Goal: Task Accomplishment & Management: Complete application form

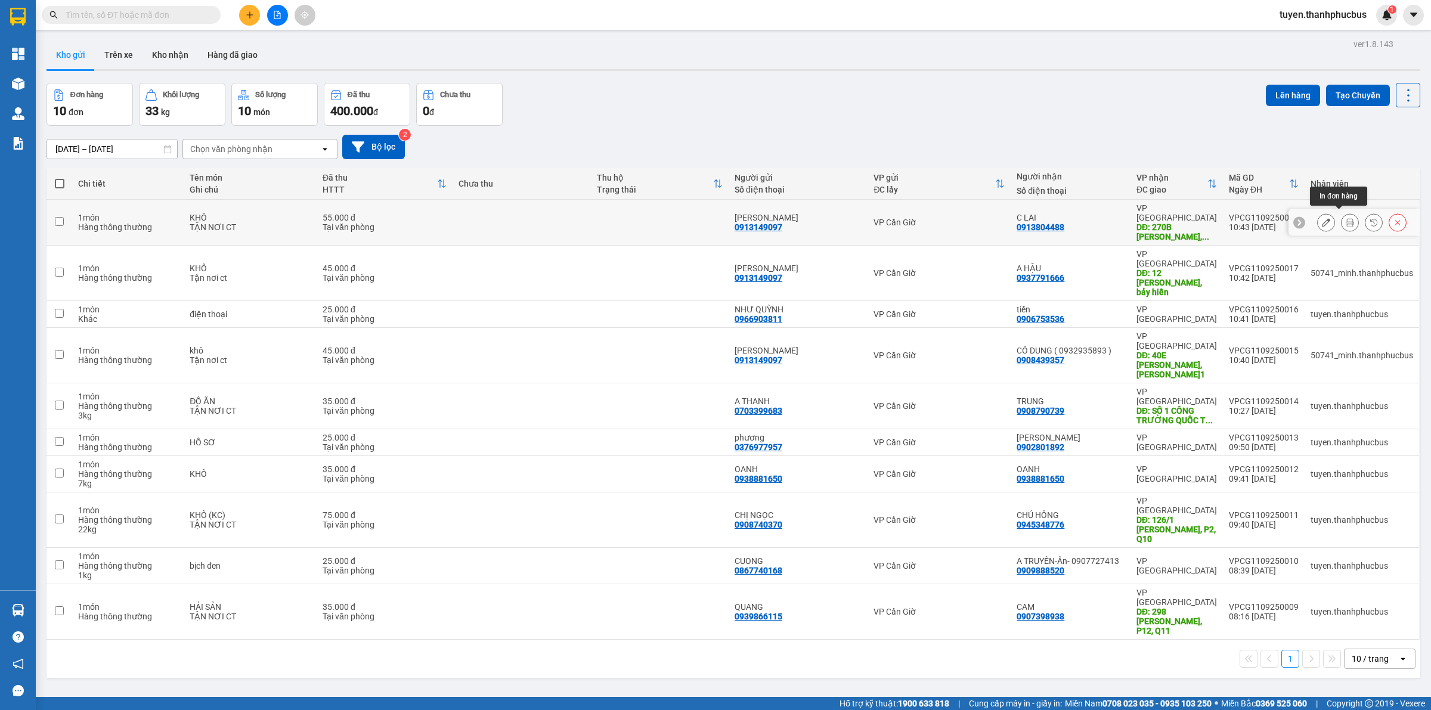
click at [1343, 222] on button at bounding box center [1349, 222] width 17 height 21
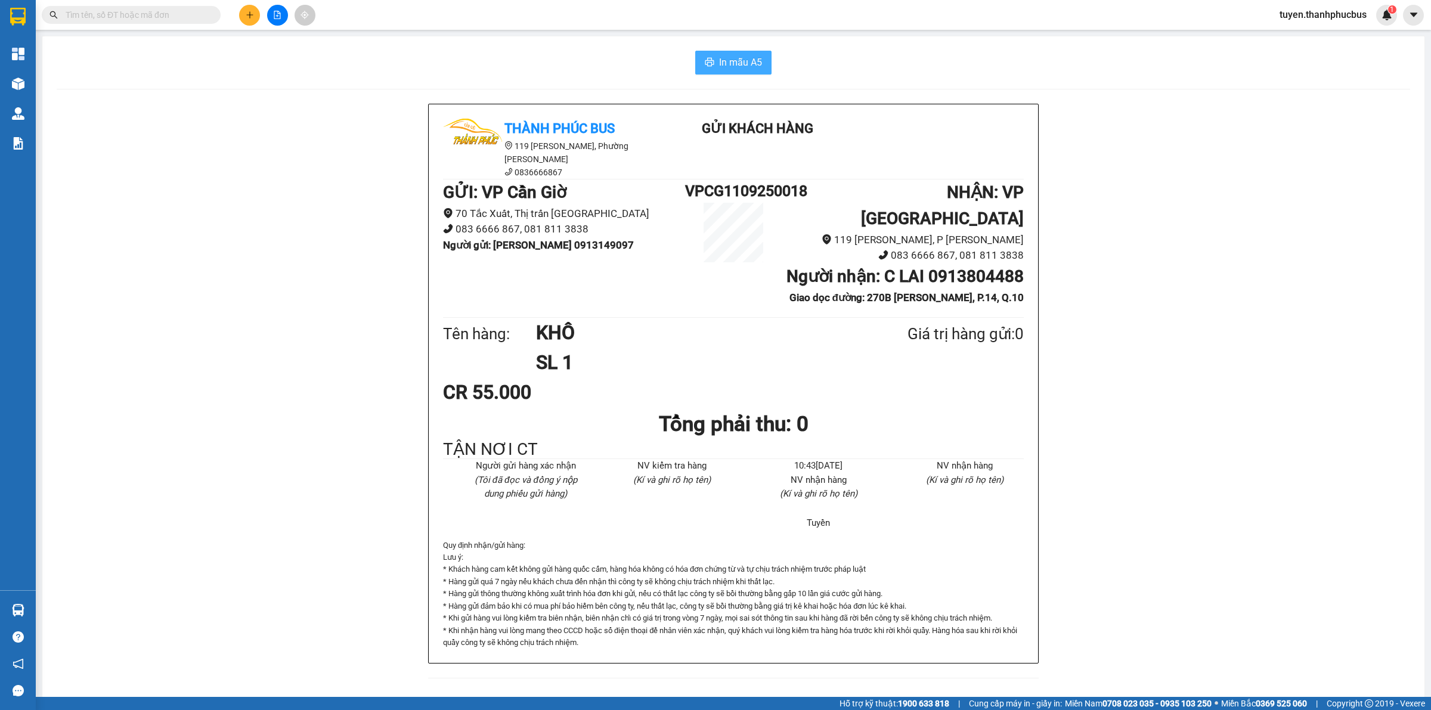
click at [723, 58] on span "In mẫu A5" at bounding box center [740, 62] width 43 height 15
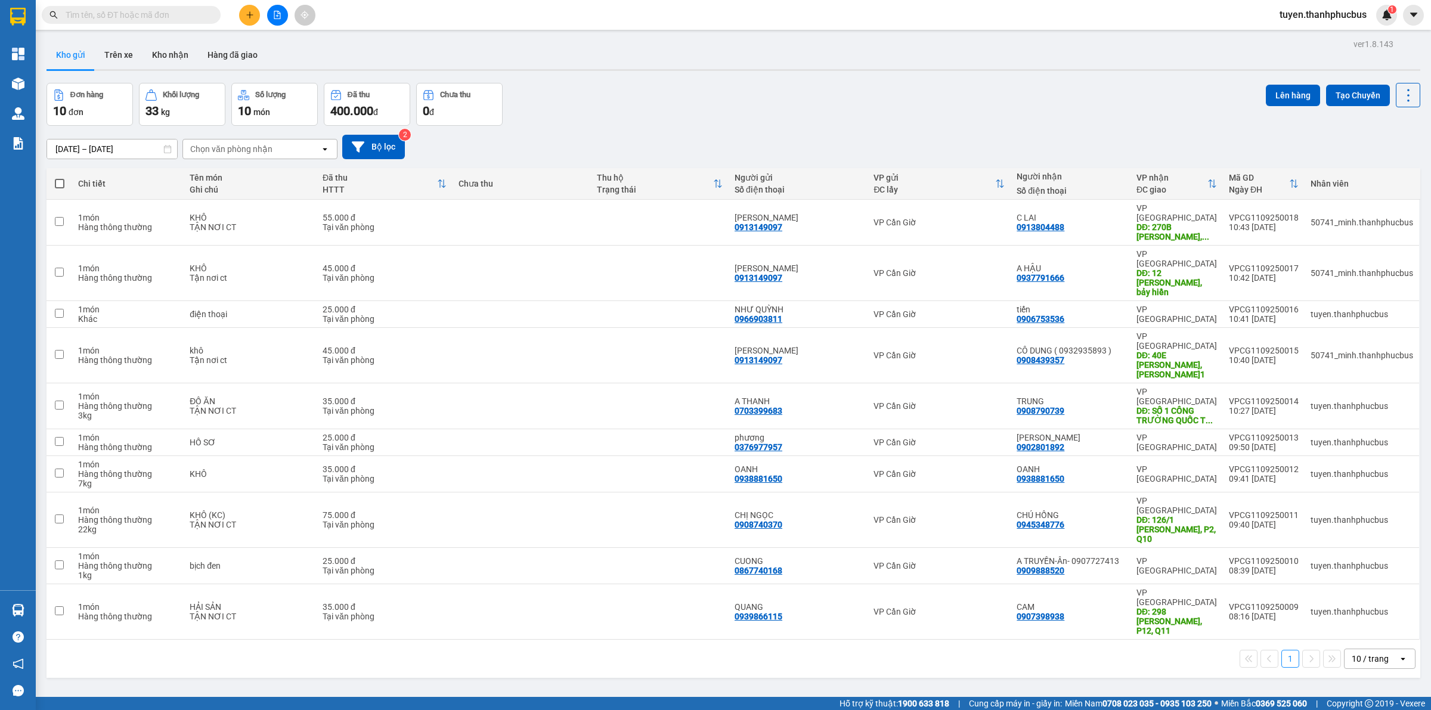
click at [250, 18] on icon "plus" at bounding box center [250, 15] width 8 height 8
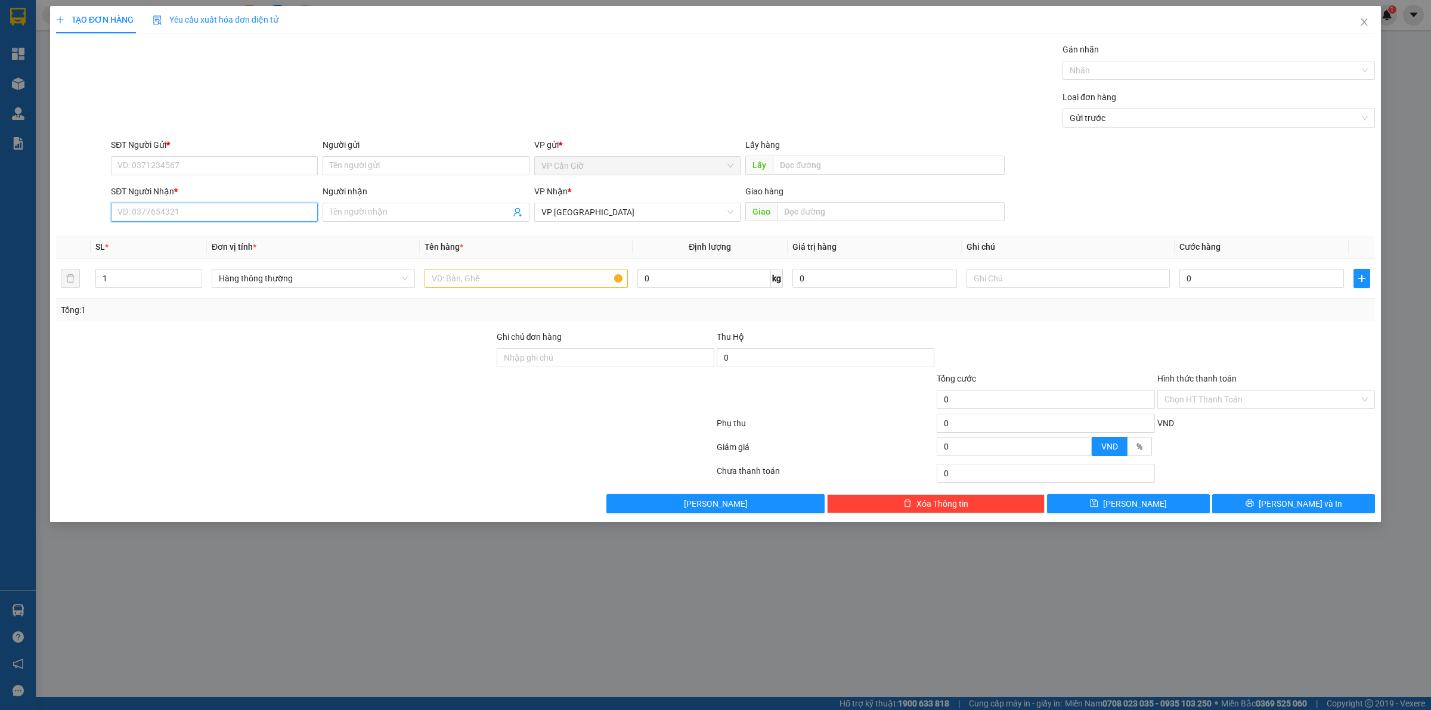
click at [177, 207] on input "SĐT Người Nhận *" at bounding box center [214, 212] width 207 height 19
click at [168, 236] on div "0702312313 - TẤN" at bounding box center [214, 236] width 193 height 13
type input "0702312313"
type input "TẤN"
type input "75.000"
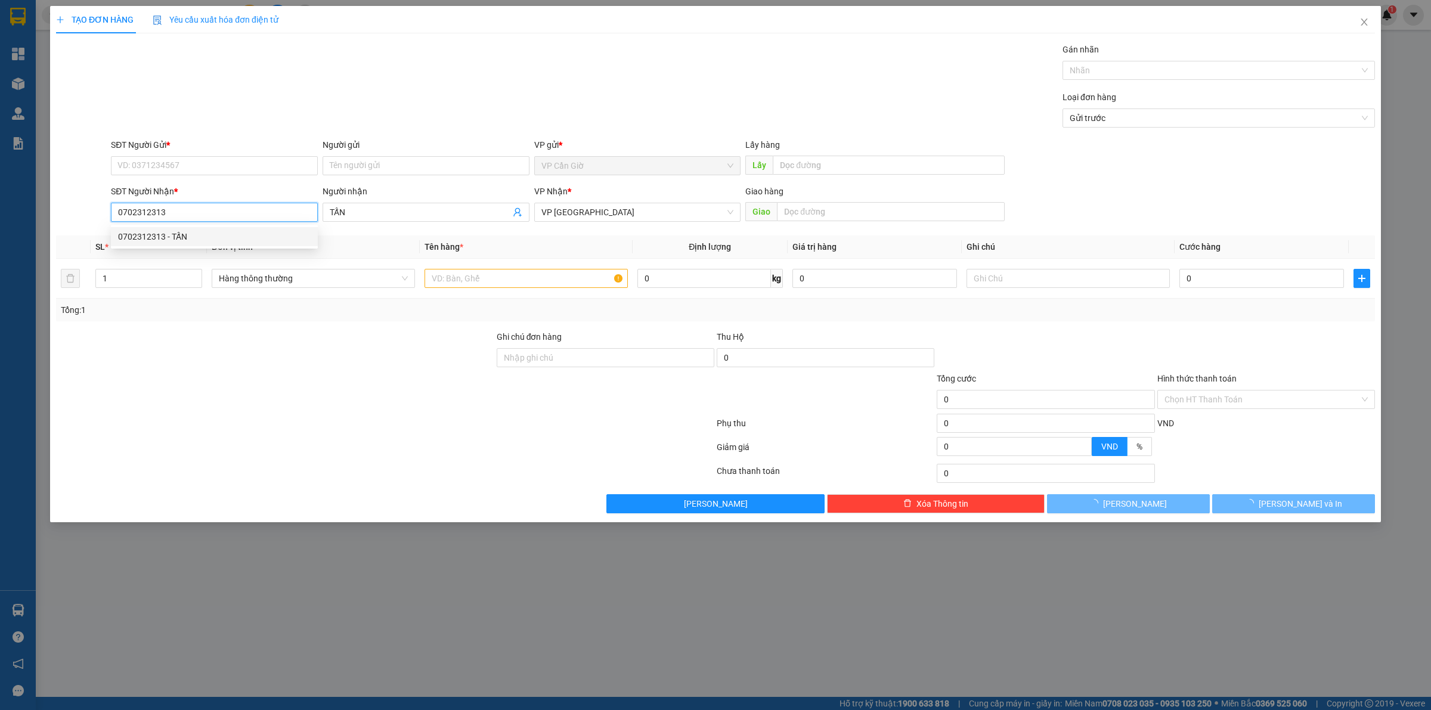
type input "75.000"
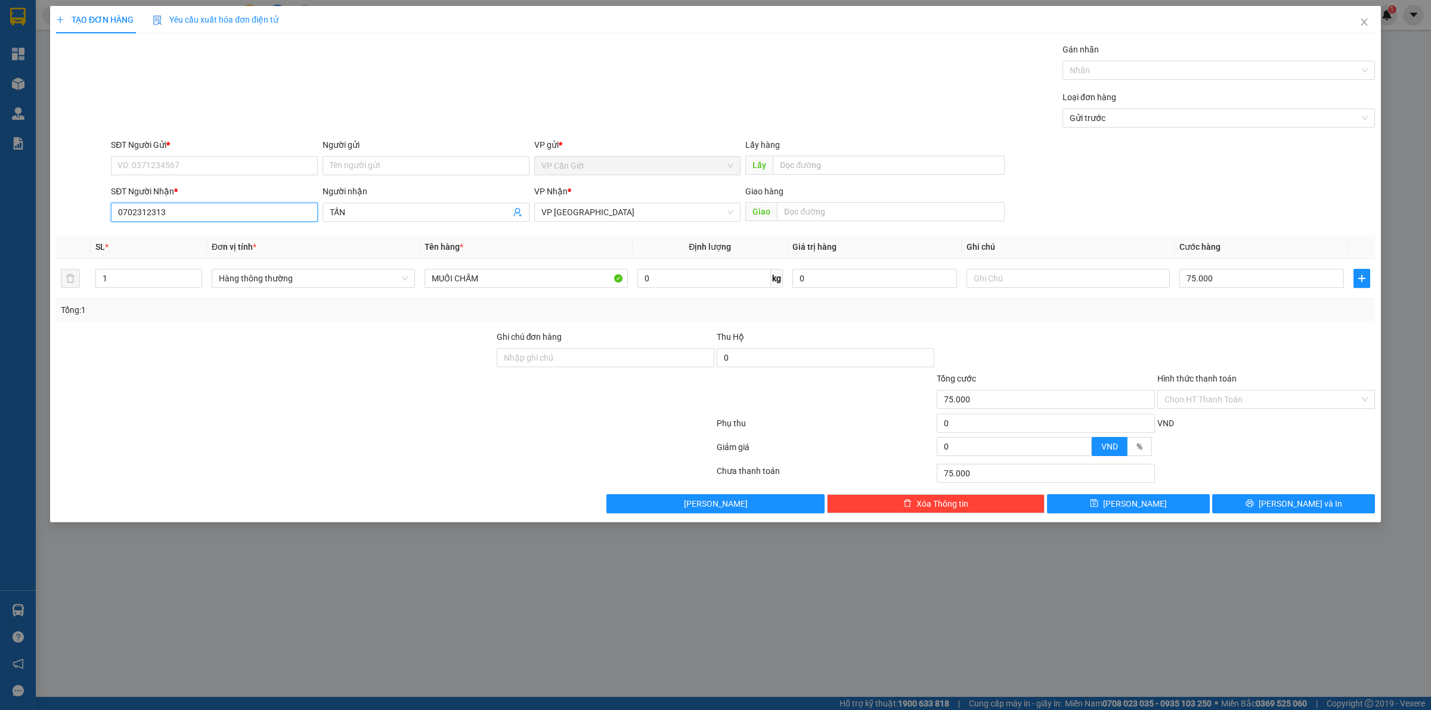
type input "0702312313"
click at [197, 151] on div "SĐT Người Gửi *" at bounding box center [214, 144] width 207 height 13
click at [197, 156] on input "SĐT Người Gửi *" at bounding box center [214, 165] width 207 height 19
click at [184, 162] on input "SĐT Người Gửi *" at bounding box center [214, 165] width 207 height 19
click at [180, 189] on div "0766857139 - THIỆN XE ÔM" at bounding box center [214, 190] width 193 height 13
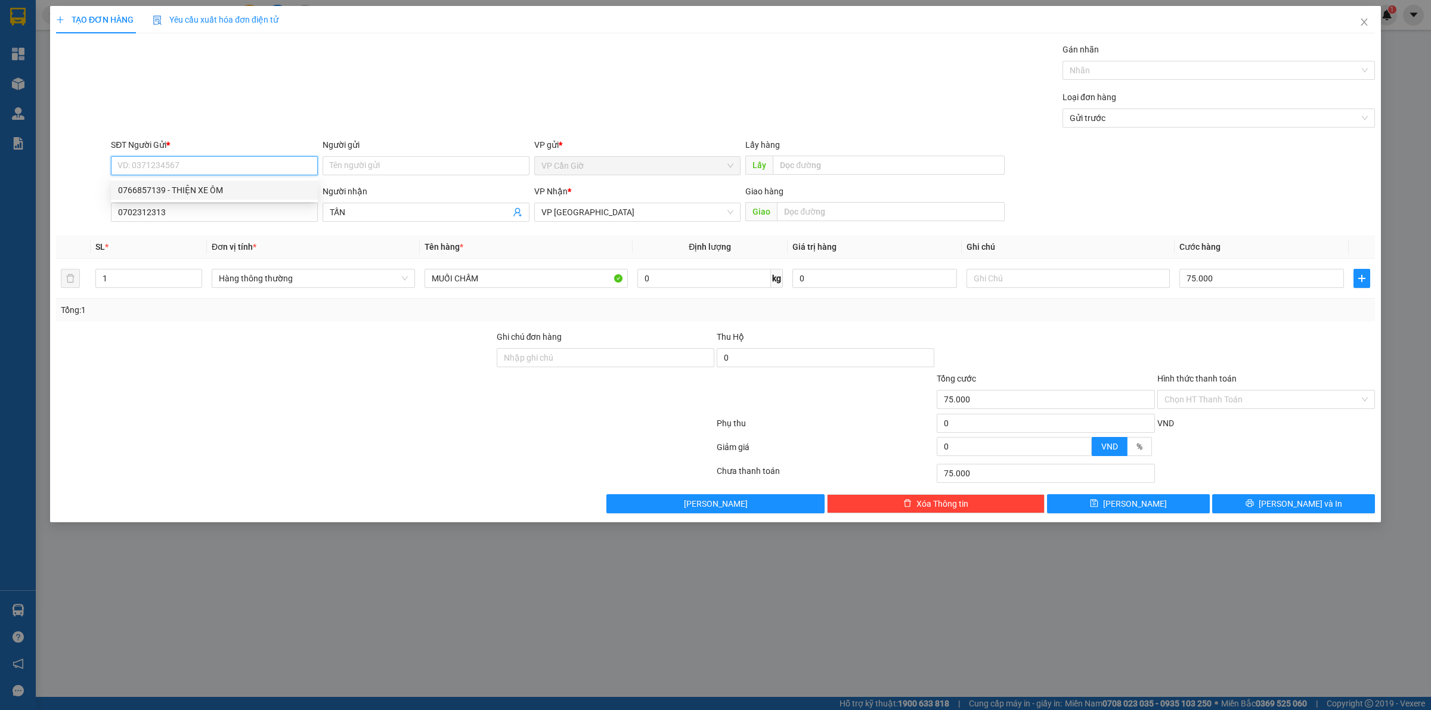
type input "0766857139"
type input "THIỆN XE ÔM"
click at [175, 171] on input "0766857139" at bounding box center [214, 165] width 207 height 19
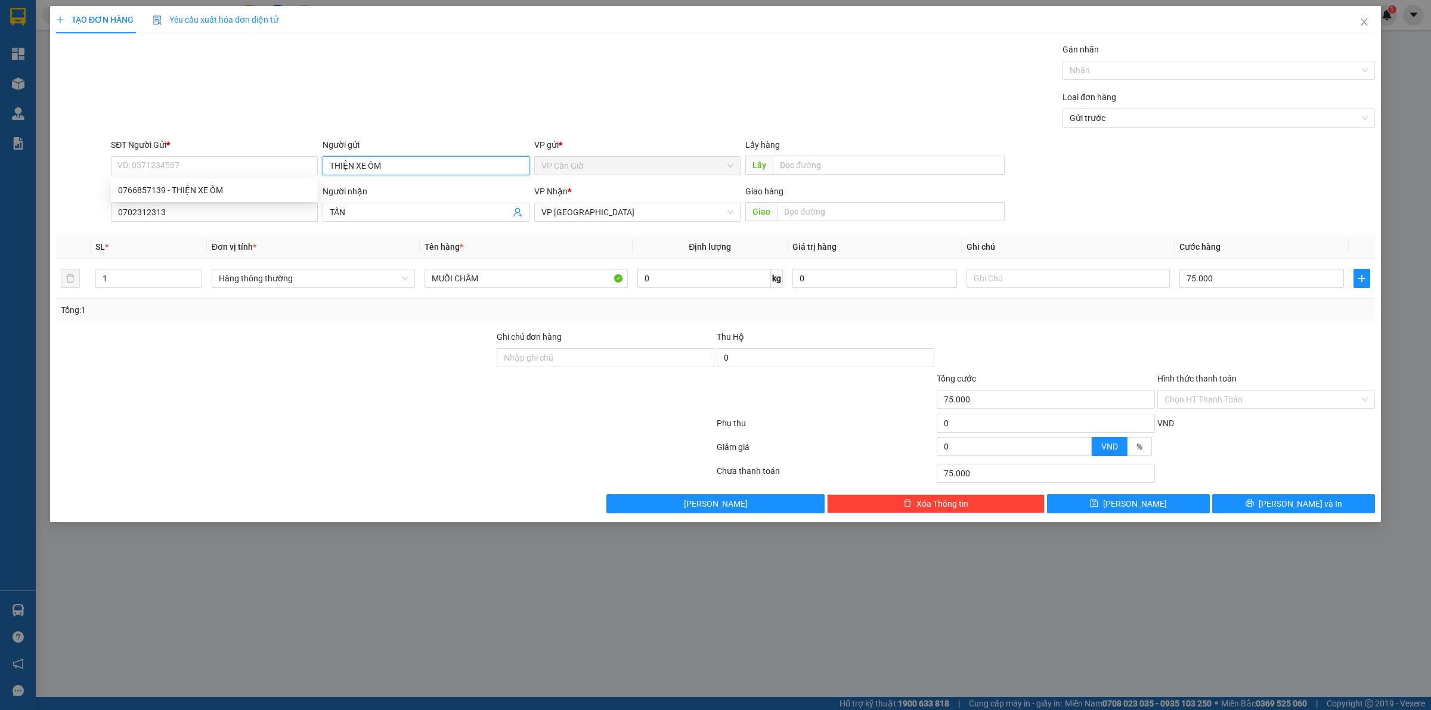
click at [355, 168] on input "THIỆN XE ÔM" at bounding box center [426, 165] width 207 height 19
click at [272, 154] on div "SĐT Người Gửi *" at bounding box center [214, 147] width 207 height 18
click at [230, 162] on input "SĐT Người Gửi *" at bounding box center [214, 165] width 207 height 19
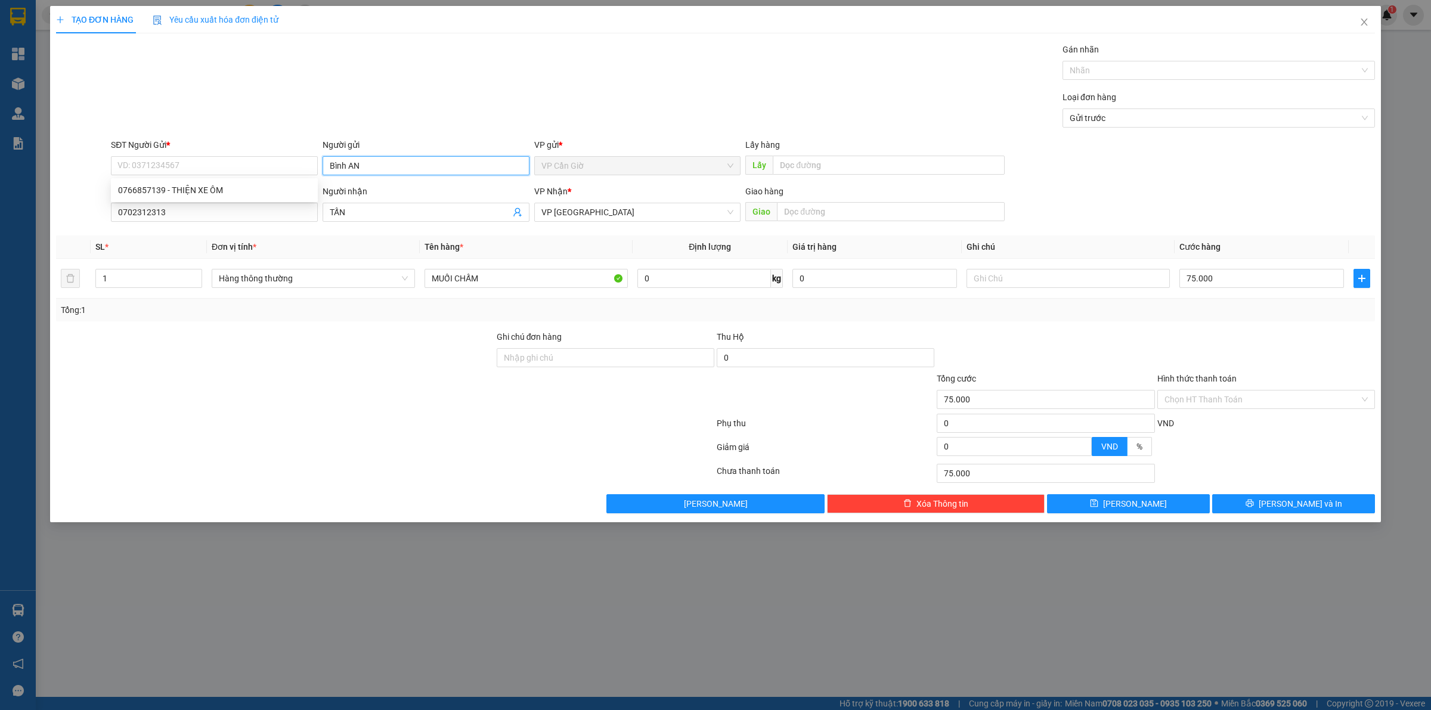
click at [367, 168] on input "Bình AN" at bounding box center [426, 165] width 207 height 19
type input "C"
type input "Bình An"
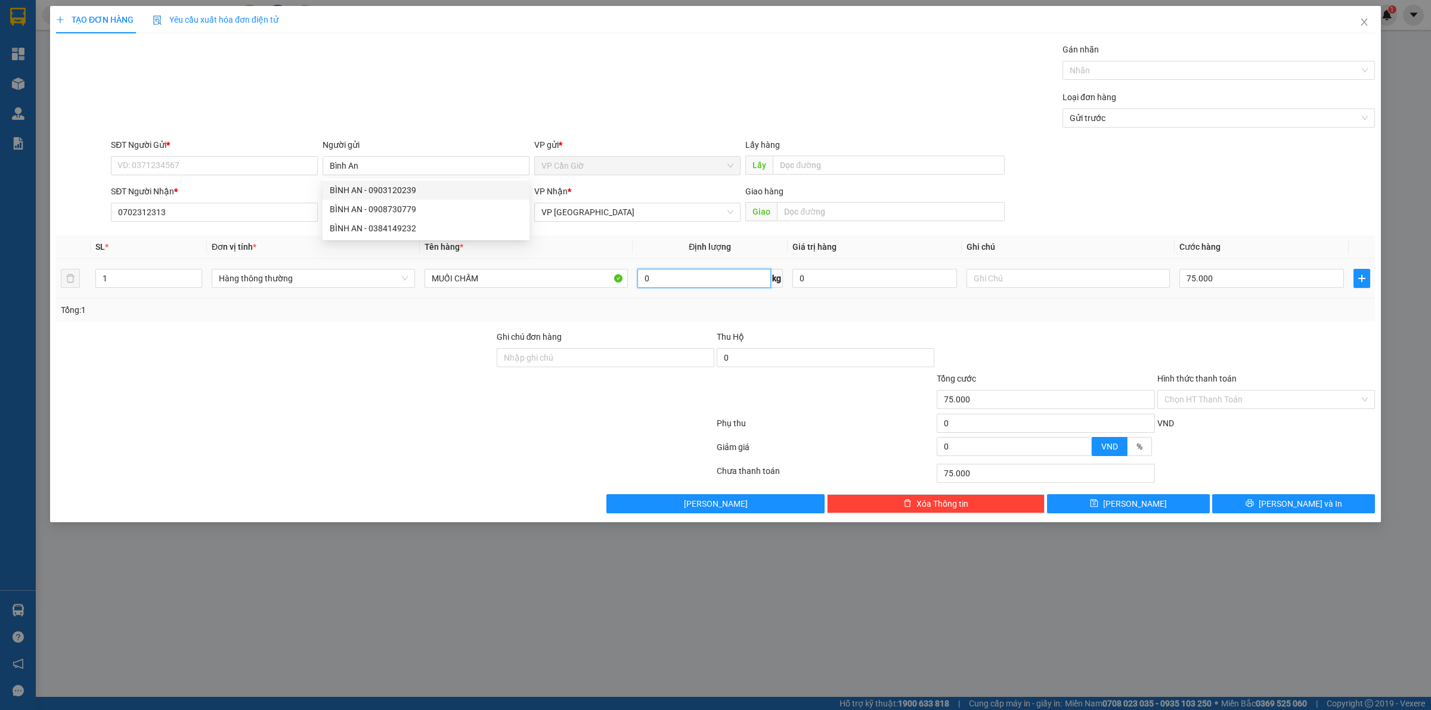
click at [658, 283] on input "0" at bounding box center [704, 278] width 134 height 19
type input "5"
drag, startPoint x: 1008, startPoint y: 325, endPoint x: 1050, endPoint y: 346, distance: 47.5
click at [1009, 323] on div "Transit Pickup Surcharge Ids Transit Deliver Surcharge Ids Transit Deliver Surc…" at bounding box center [715, 278] width 1319 height 470
type input "35.000"
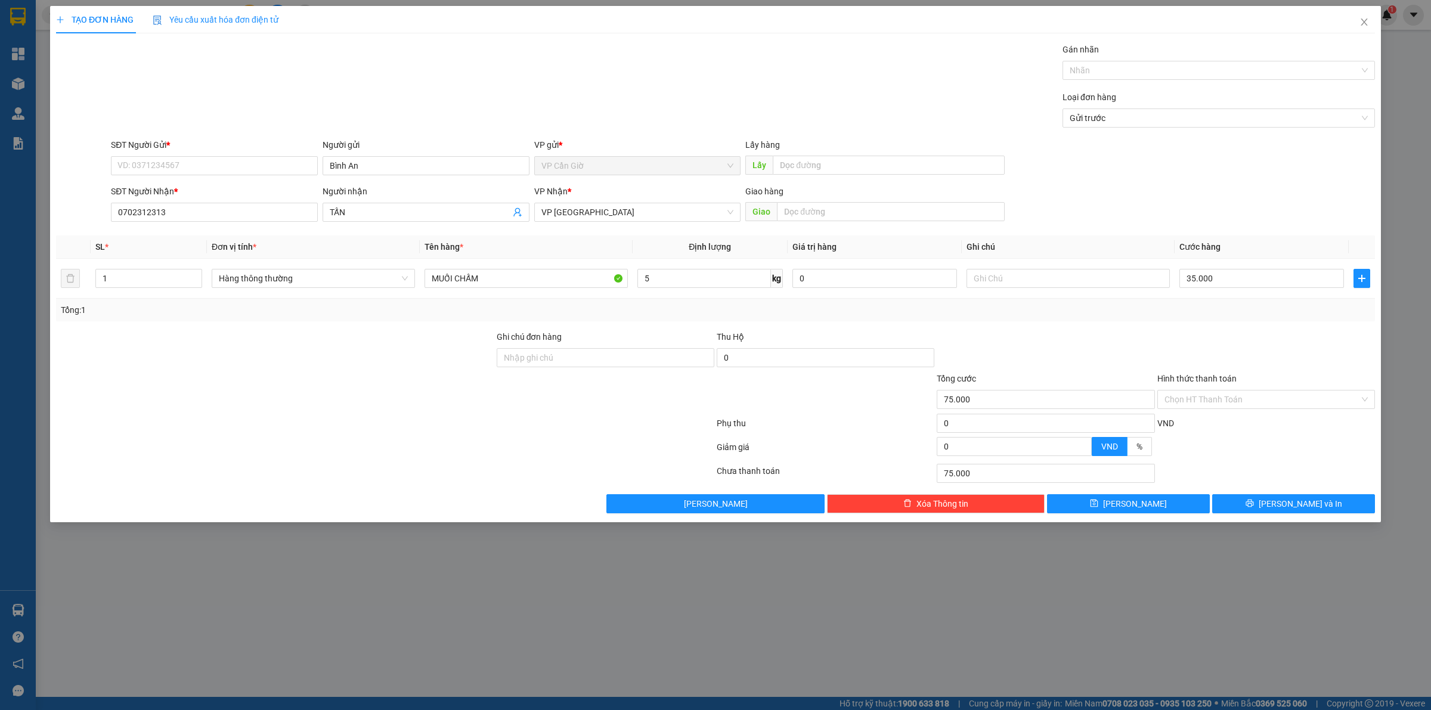
type input "35.000"
click at [1216, 396] on input "Hình thức thanh toán" at bounding box center [1261, 400] width 195 height 18
drag, startPoint x: 1230, startPoint y: 354, endPoint x: 1280, endPoint y: 456, distance: 114.1
click at [1231, 354] on div at bounding box center [1266, 351] width 220 height 42
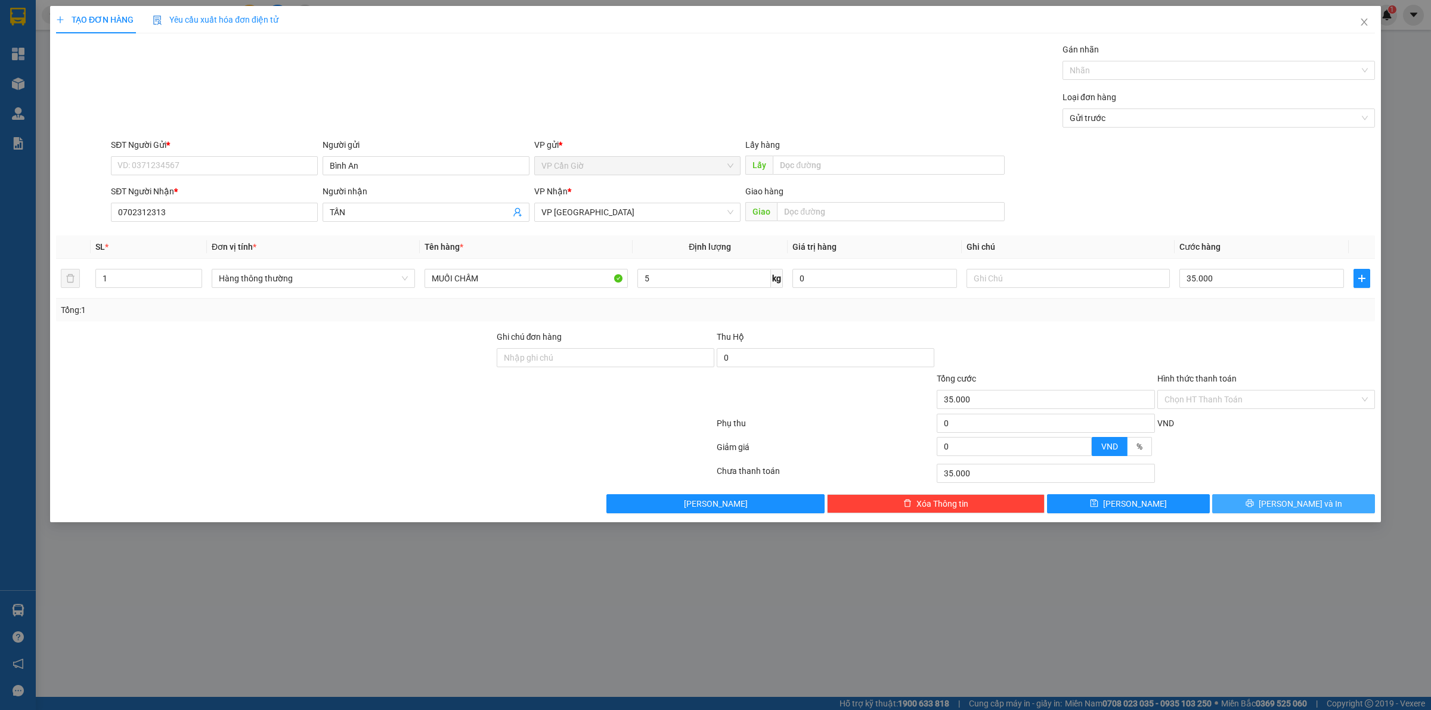
click at [1295, 502] on span "[PERSON_NAME] và In" at bounding box center [1300, 503] width 83 height 13
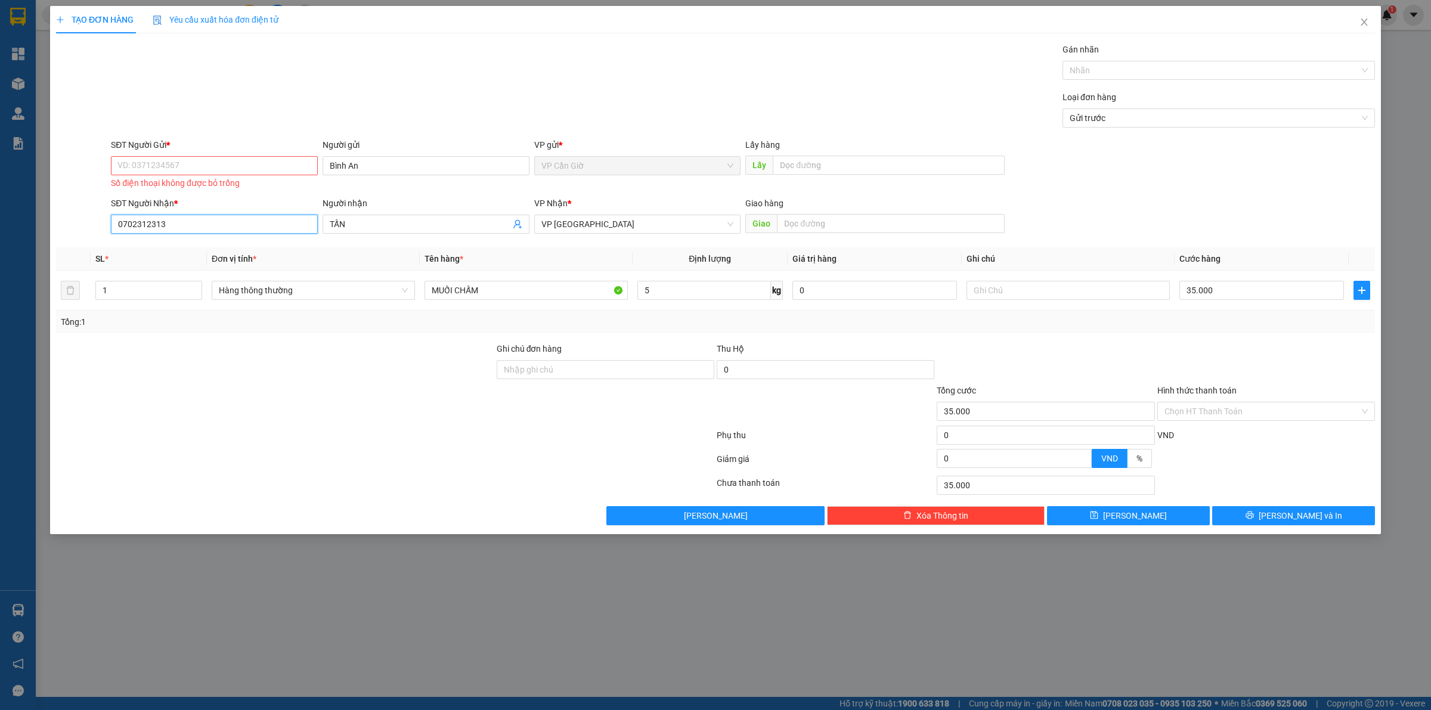
click at [197, 225] on input "0702312313" at bounding box center [214, 224] width 207 height 19
click at [197, 231] on input "0702312313" at bounding box center [214, 224] width 207 height 19
click at [187, 162] on input "SĐT Người Gửi *" at bounding box center [214, 165] width 207 height 19
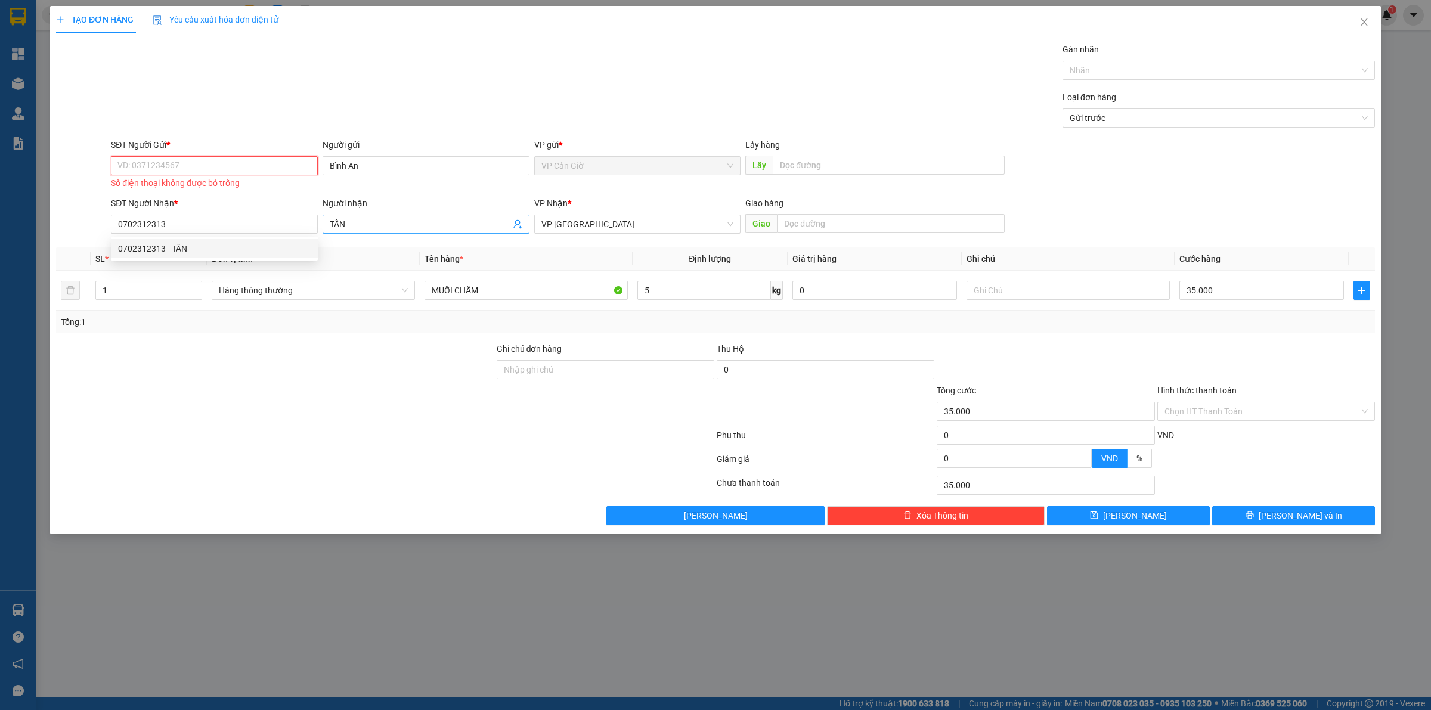
paste input "0702312313"
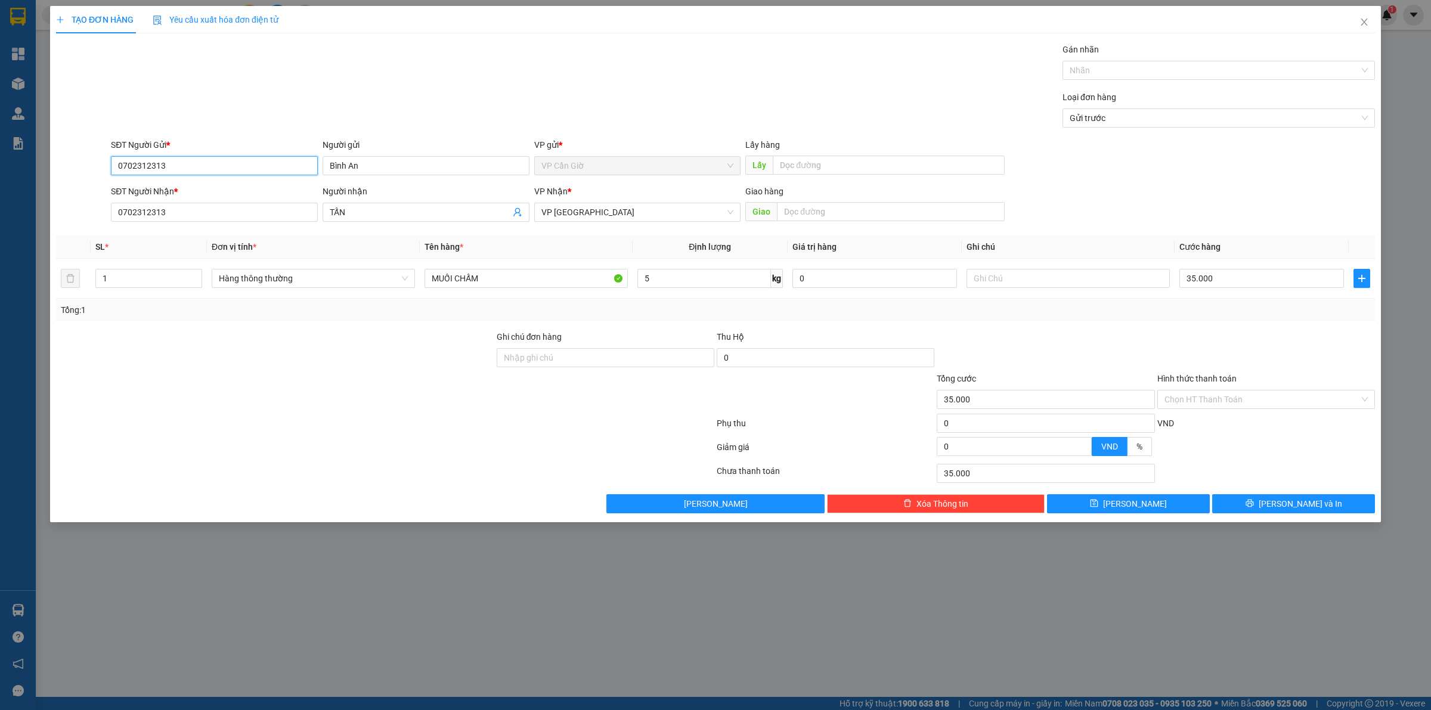
click at [235, 156] on input "0702312313" at bounding box center [214, 165] width 207 height 19
type input "0702312313"
click at [1283, 500] on span "[PERSON_NAME] và In" at bounding box center [1300, 503] width 83 height 13
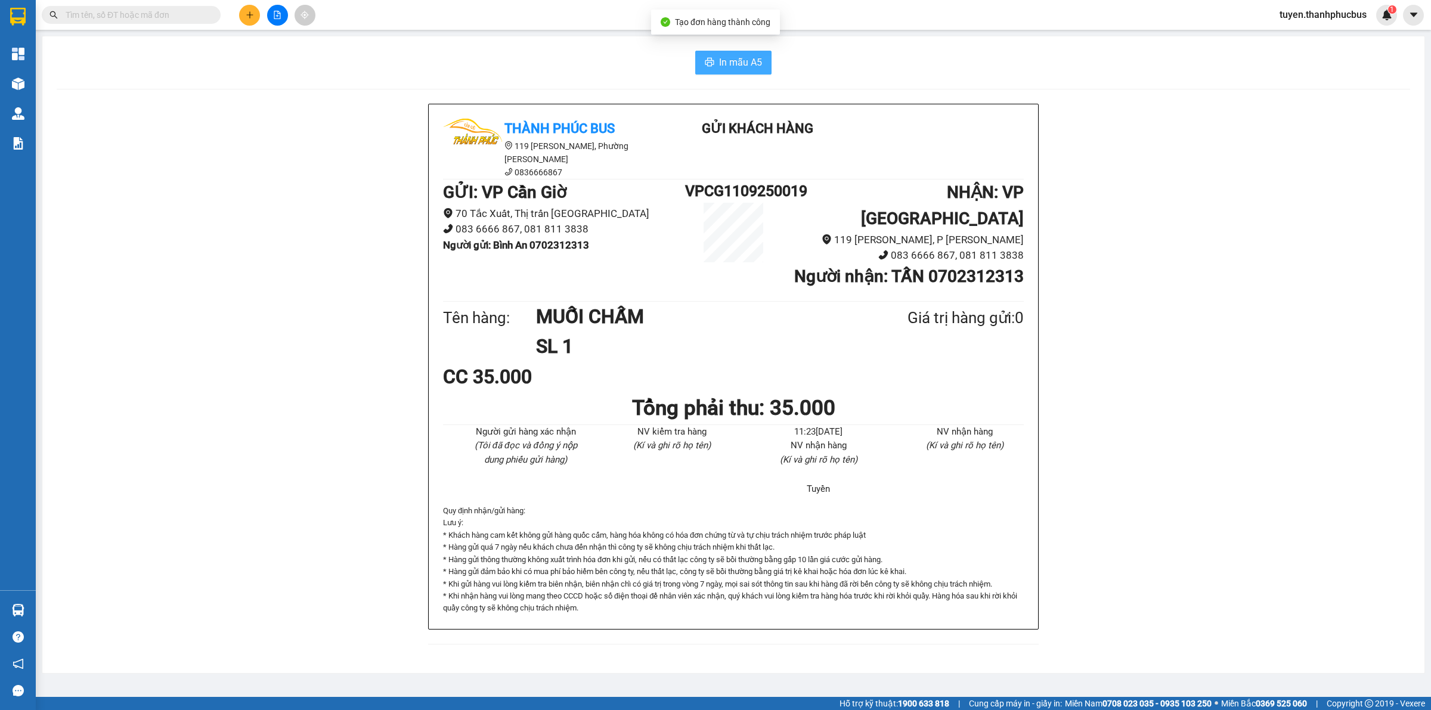
click at [725, 63] on span "In mẫu A5" at bounding box center [740, 62] width 43 height 15
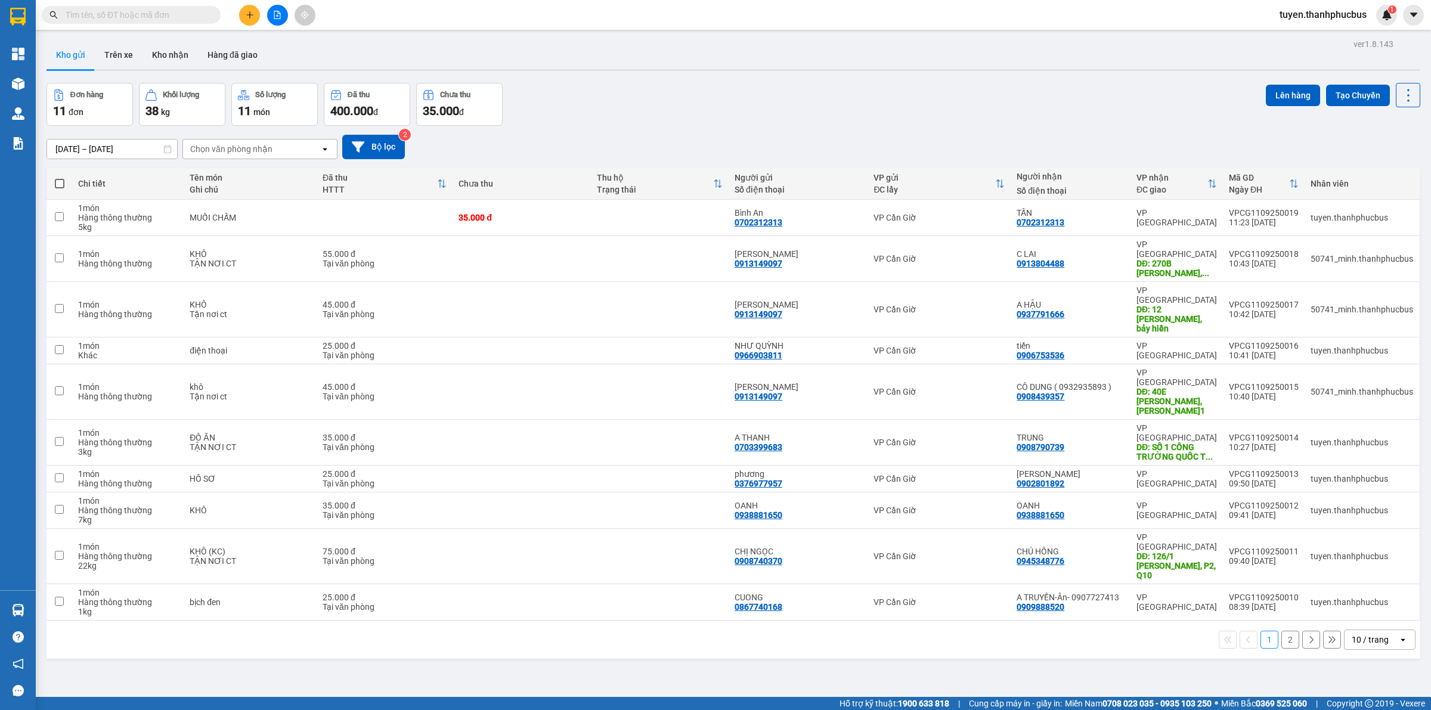
click at [253, 23] on button at bounding box center [249, 15] width 21 height 21
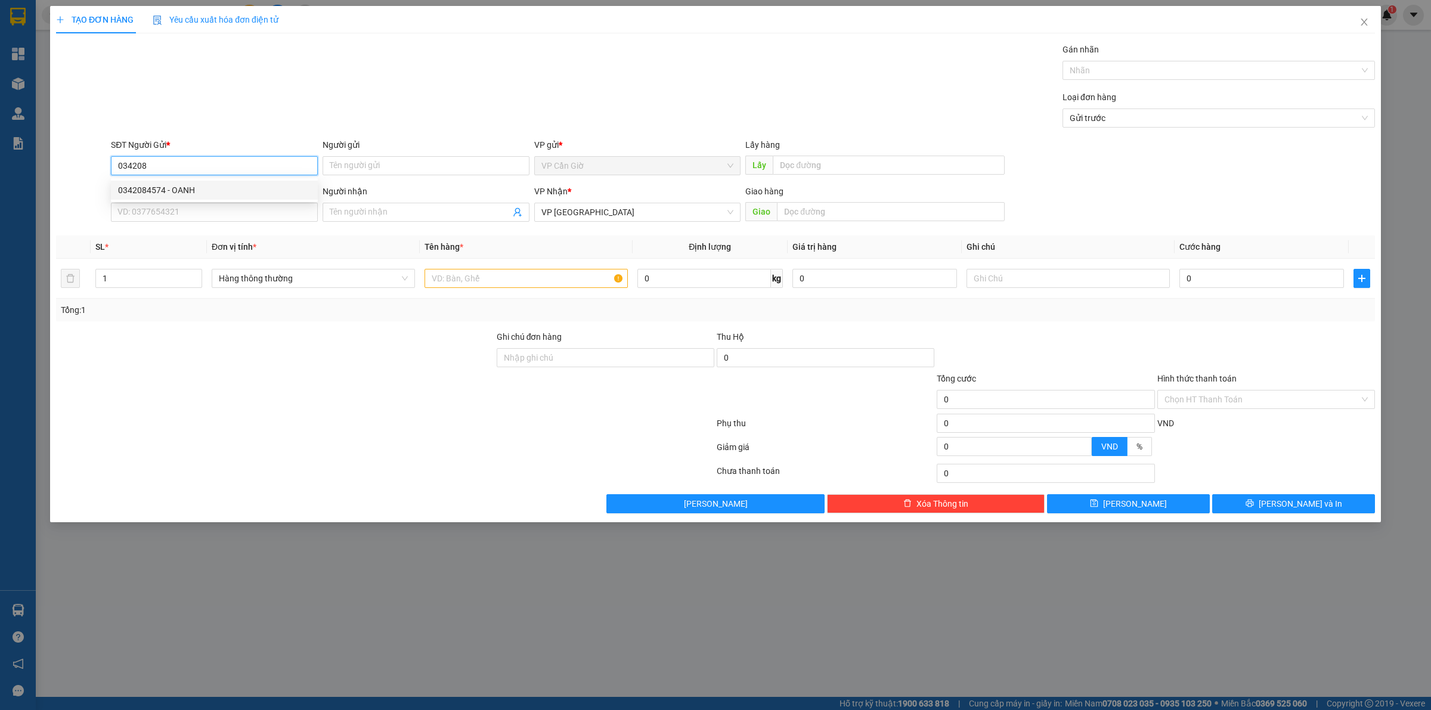
click at [218, 185] on div "0342084574 - OANH" at bounding box center [214, 190] width 193 height 13
type input "0342084574"
type input "OANH"
type input "55.000"
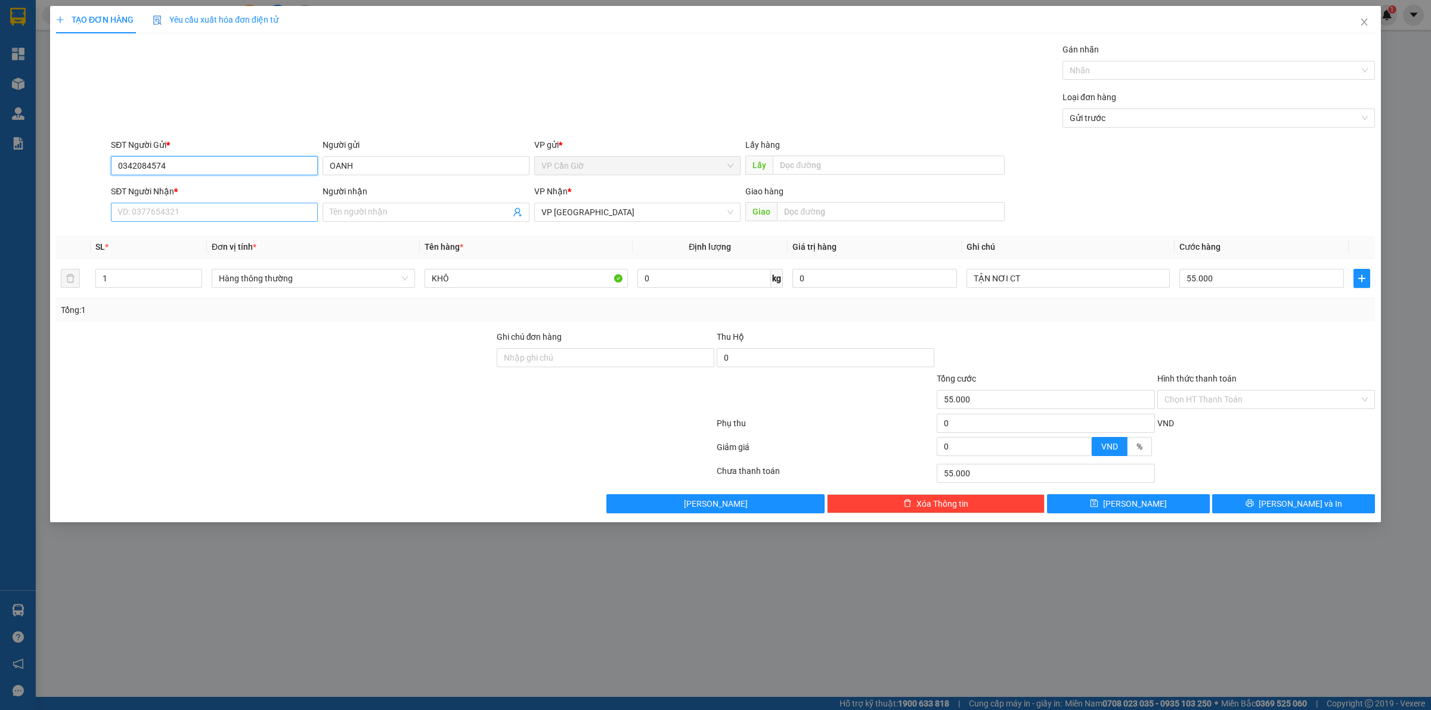
type input "0342084574"
click at [221, 209] on input "SĐT Người Nhận *" at bounding box center [214, 212] width 207 height 19
click at [258, 213] on input "09099202" at bounding box center [214, 212] width 207 height 19
type input "0909920282"
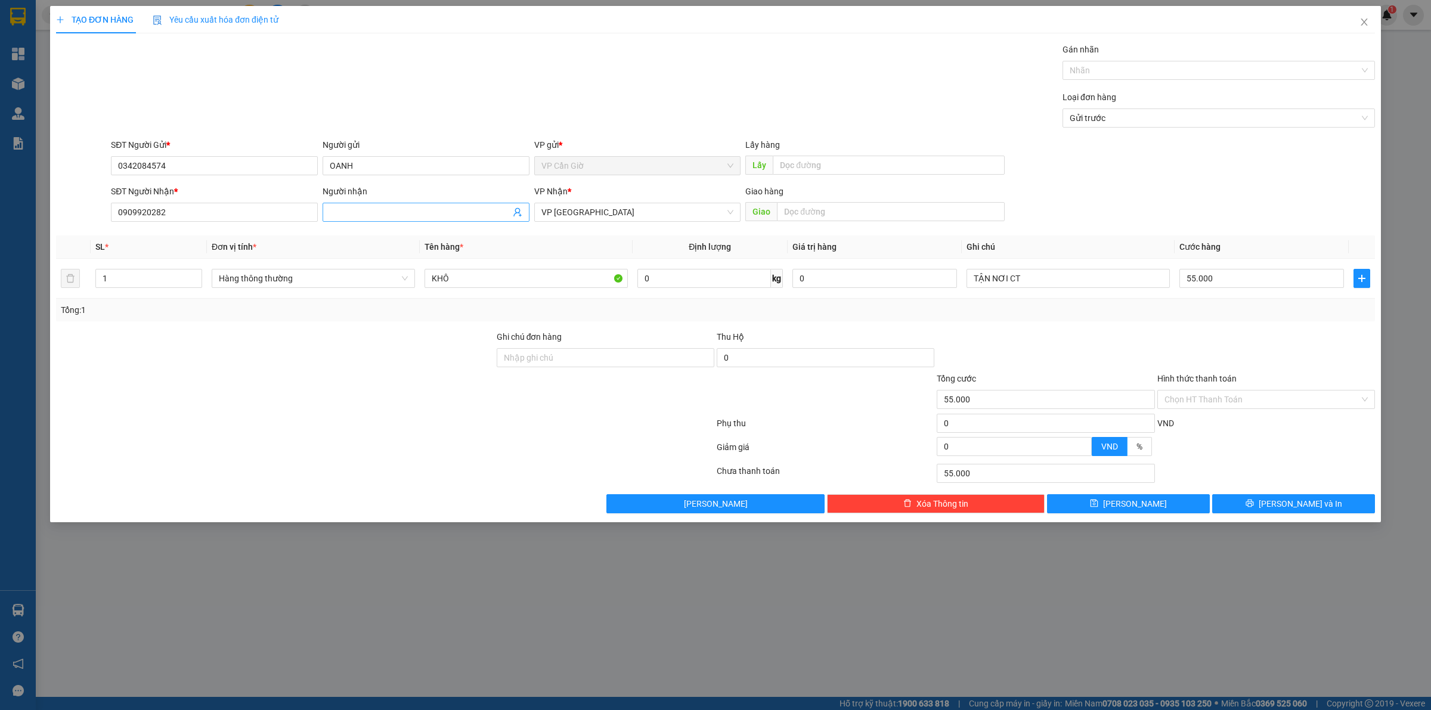
click at [411, 215] on input "Người nhận" at bounding box center [420, 212] width 181 height 13
type input "chị [PERSON_NAME]"
click at [427, 129] on div "Loại đơn hàng Gửi trước" at bounding box center [743, 112] width 1269 height 42
click at [463, 277] on input "KHÔ" at bounding box center [525, 278] width 203 height 19
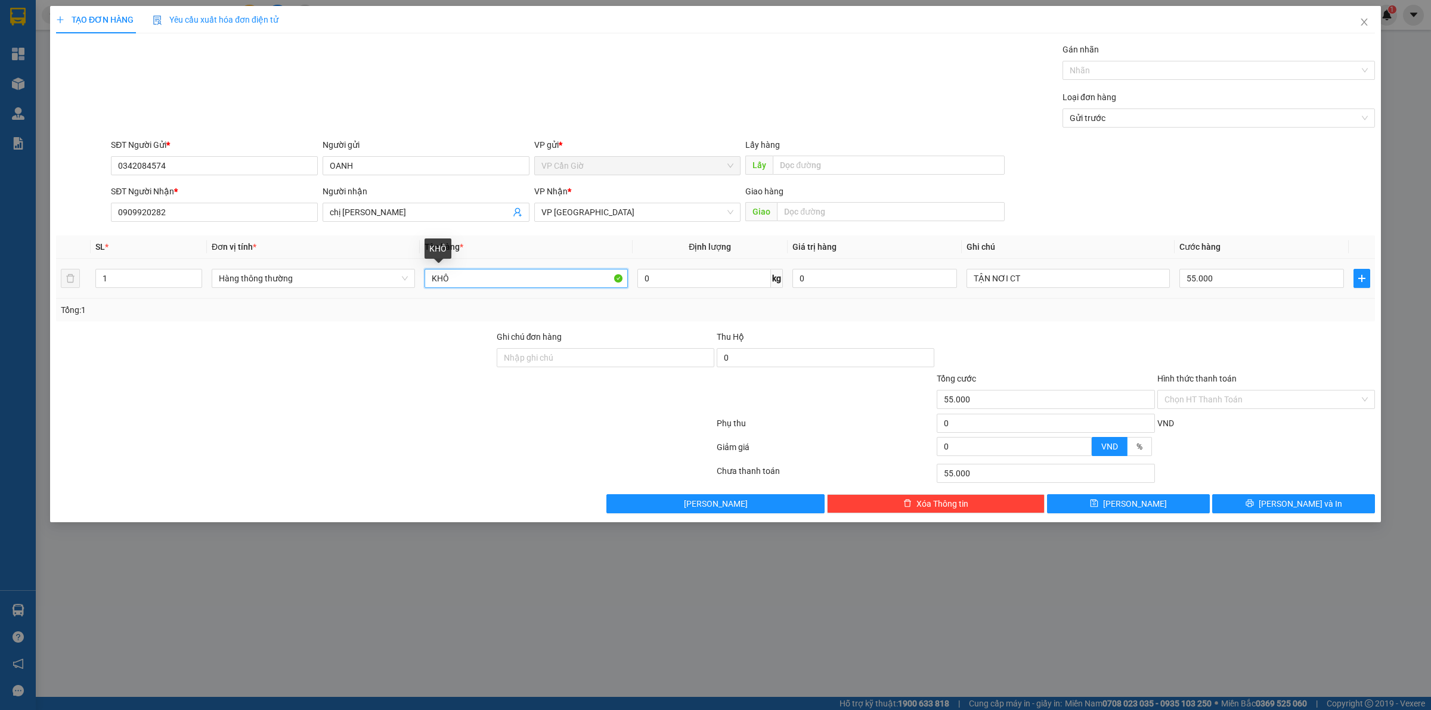
click at [463, 277] on input "KHÔ" at bounding box center [525, 278] width 203 height 19
click at [712, 281] on input "0" at bounding box center [704, 278] width 134 height 19
type input "5"
click at [774, 302] on div "Tổng: 1" at bounding box center [715, 310] width 1319 height 23
type input "35.000"
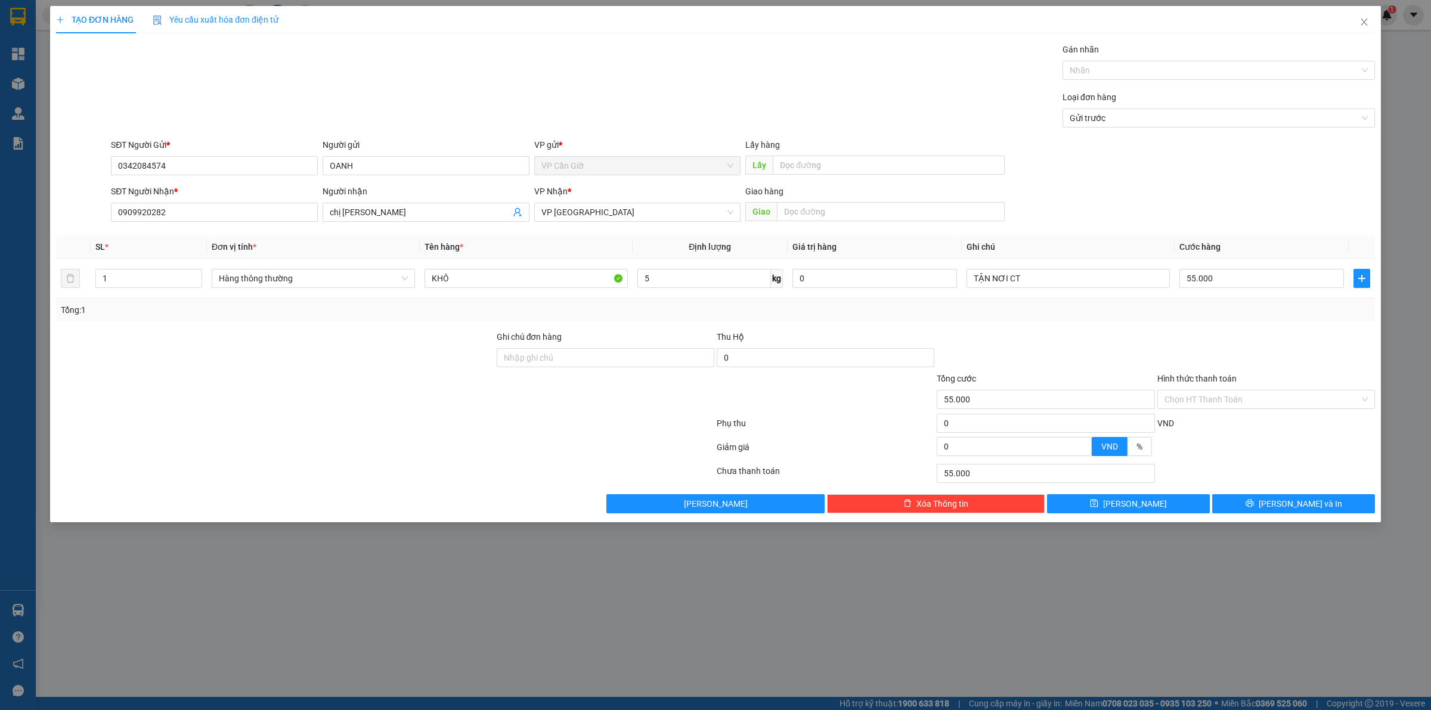
type input "35.000"
drag, startPoint x: 1223, startPoint y: 403, endPoint x: 1207, endPoint y: 400, distance: 15.8
click at [1221, 402] on input "Hình thức thanh toán" at bounding box center [1261, 400] width 195 height 18
click at [1206, 422] on div "Tại văn phòng" at bounding box center [1265, 424] width 203 height 13
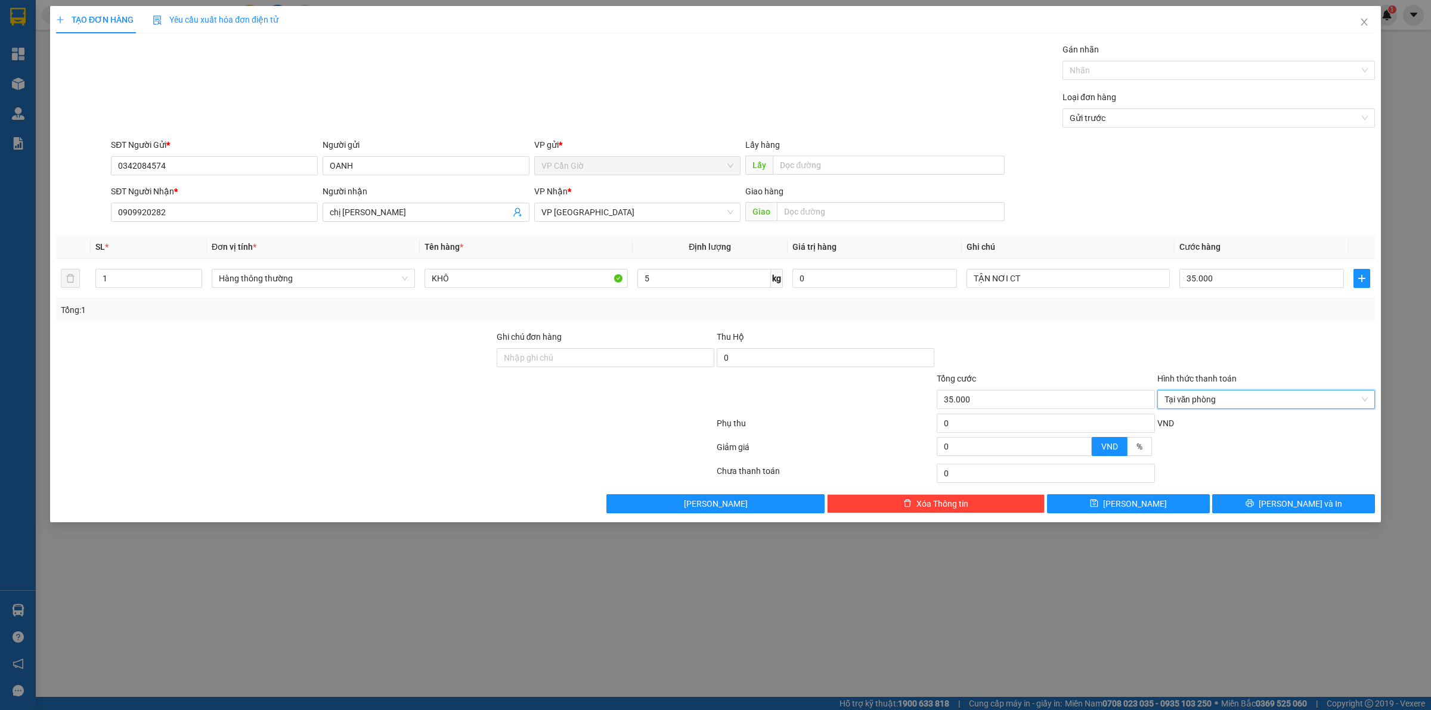
drag, startPoint x: 1210, startPoint y: 397, endPoint x: 1263, endPoint y: 386, distance: 53.6
click at [1216, 397] on span "Tại văn phòng" at bounding box center [1265, 400] width 203 height 18
type input "35.000"
click at [1324, 513] on button "[PERSON_NAME] và In" at bounding box center [1293, 503] width 163 height 19
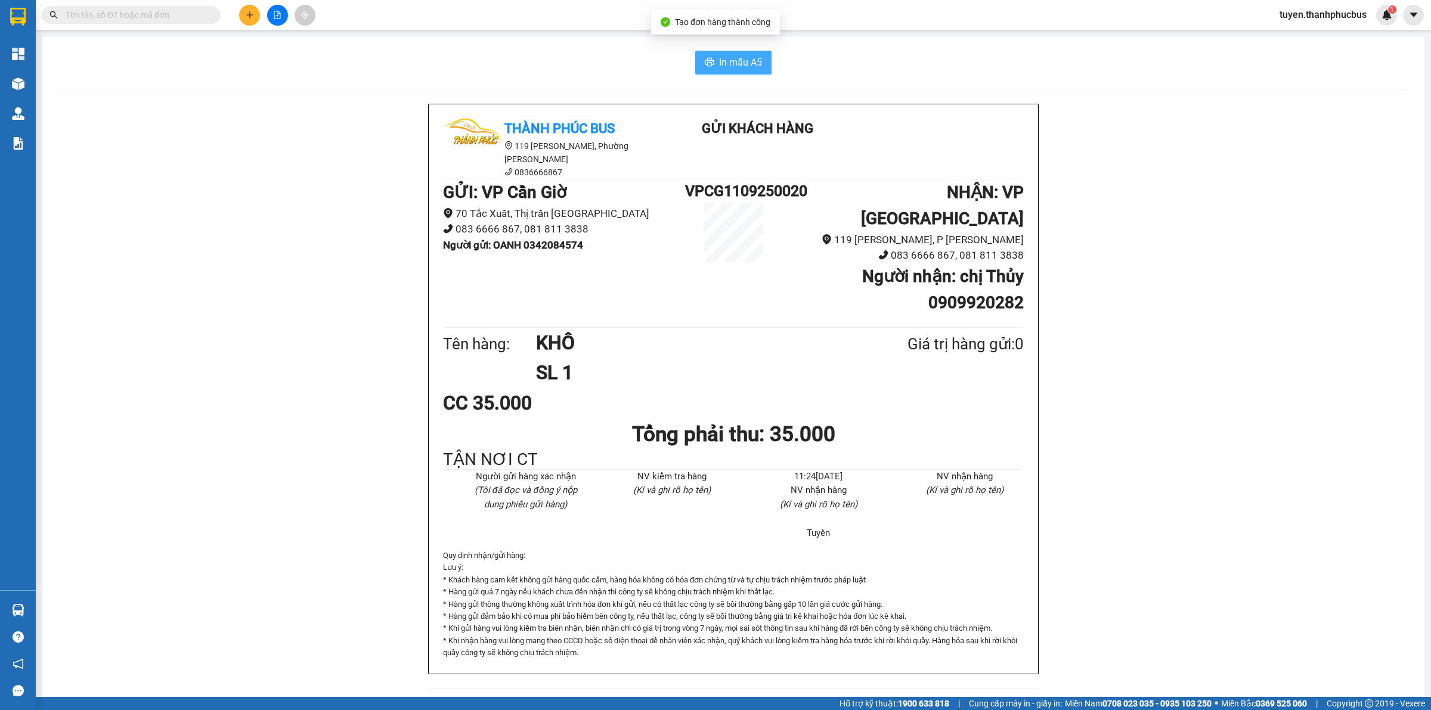
click at [743, 64] on span "In mẫu A5" at bounding box center [740, 62] width 43 height 15
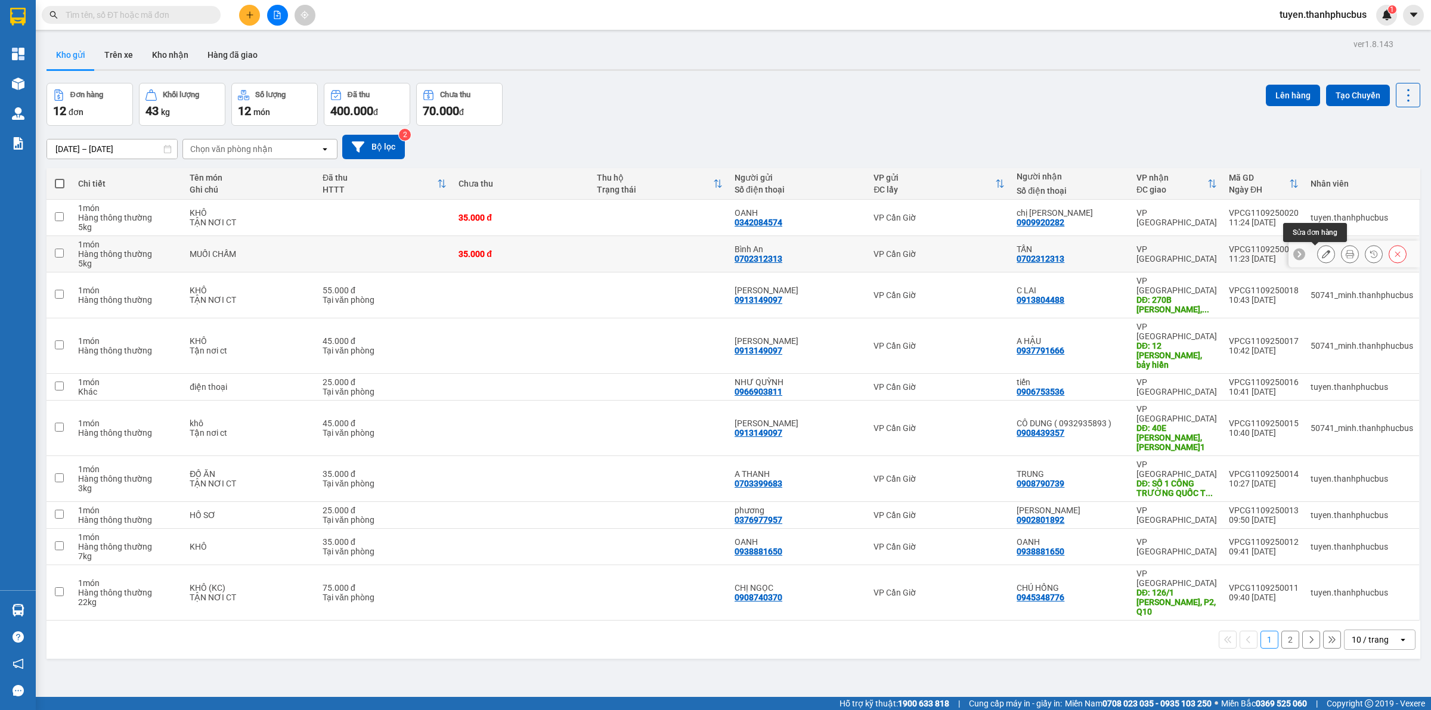
click at [1322, 253] on icon at bounding box center [1326, 254] width 8 height 8
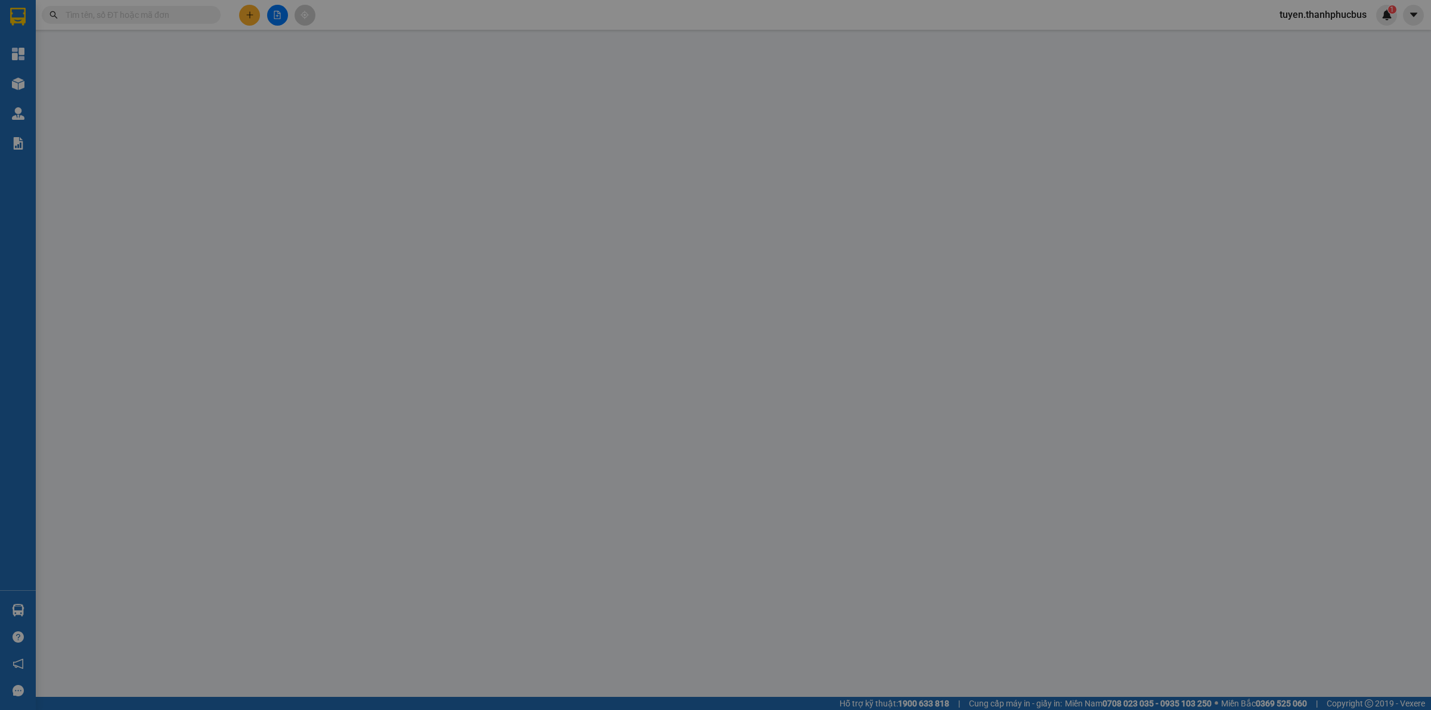
type input "0702312313"
type input "35.000"
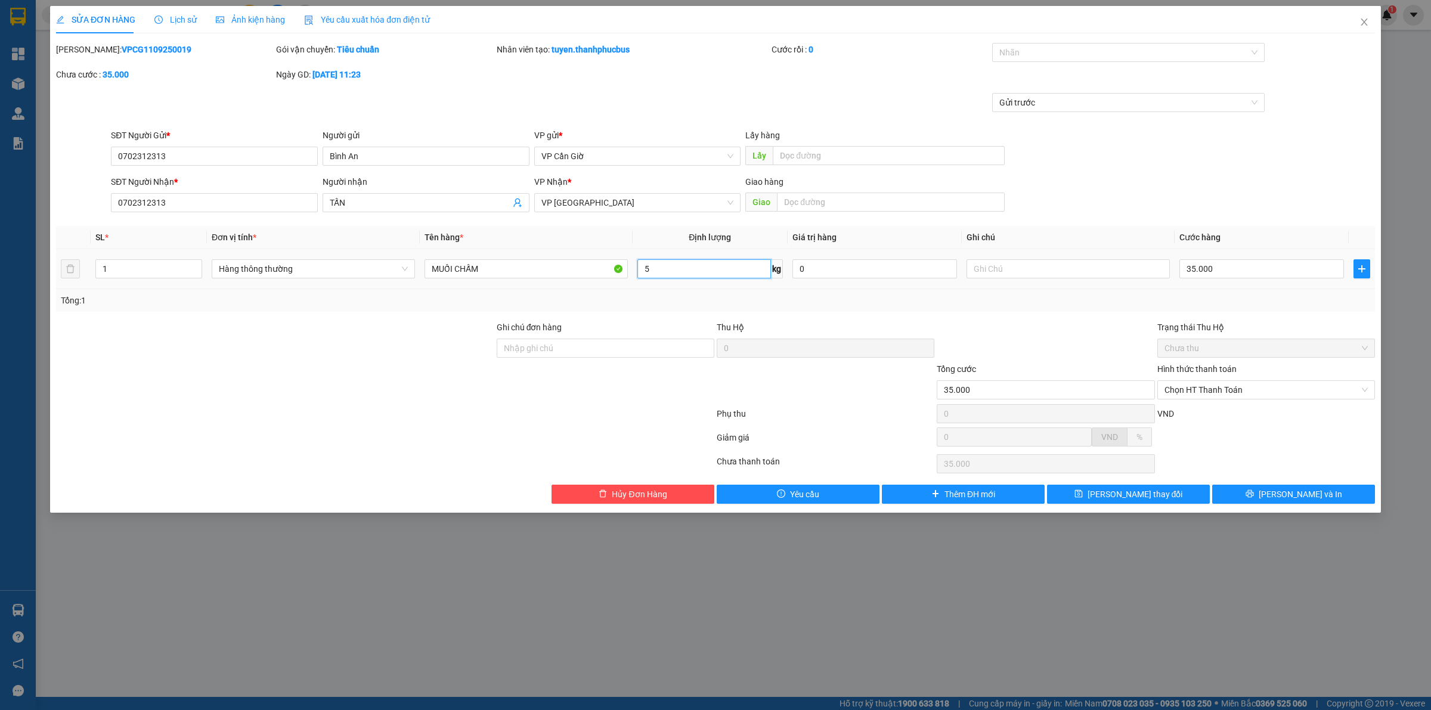
click at [742, 275] on input "5" at bounding box center [704, 268] width 134 height 19
type input "10"
click at [1008, 318] on div "Total Paid Fee 0 Total UnPaid Fee 35.000 Cash Collection Total Fee Mã ĐH: VPCG1…" at bounding box center [715, 273] width 1319 height 461
click at [1053, 343] on div at bounding box center [1045, 342] width 220 height 42
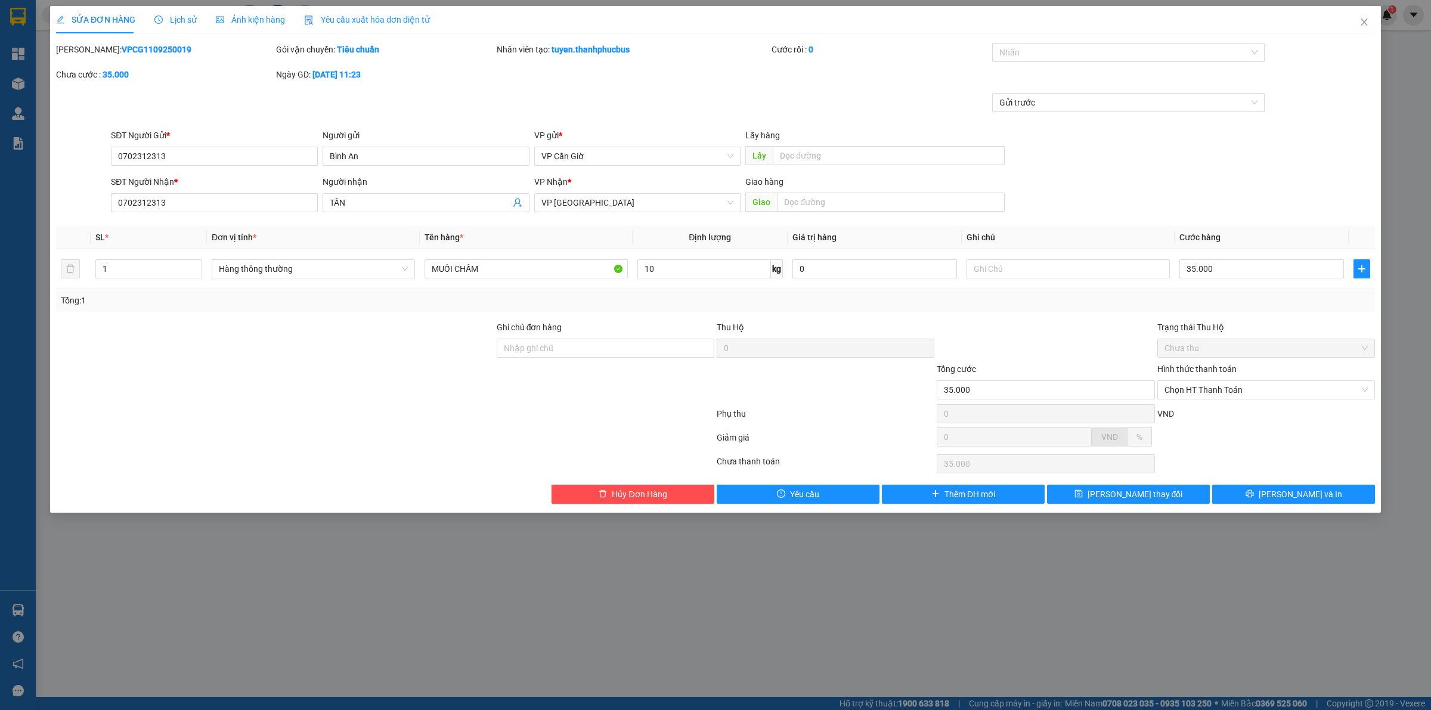
click at [1053, 343] on div at bounding box center [1045, 342] width 220 height 42
click at [1274, 264] on input "35.000" at bounding box center [1261, 268] width 165 height 19
type input "4"
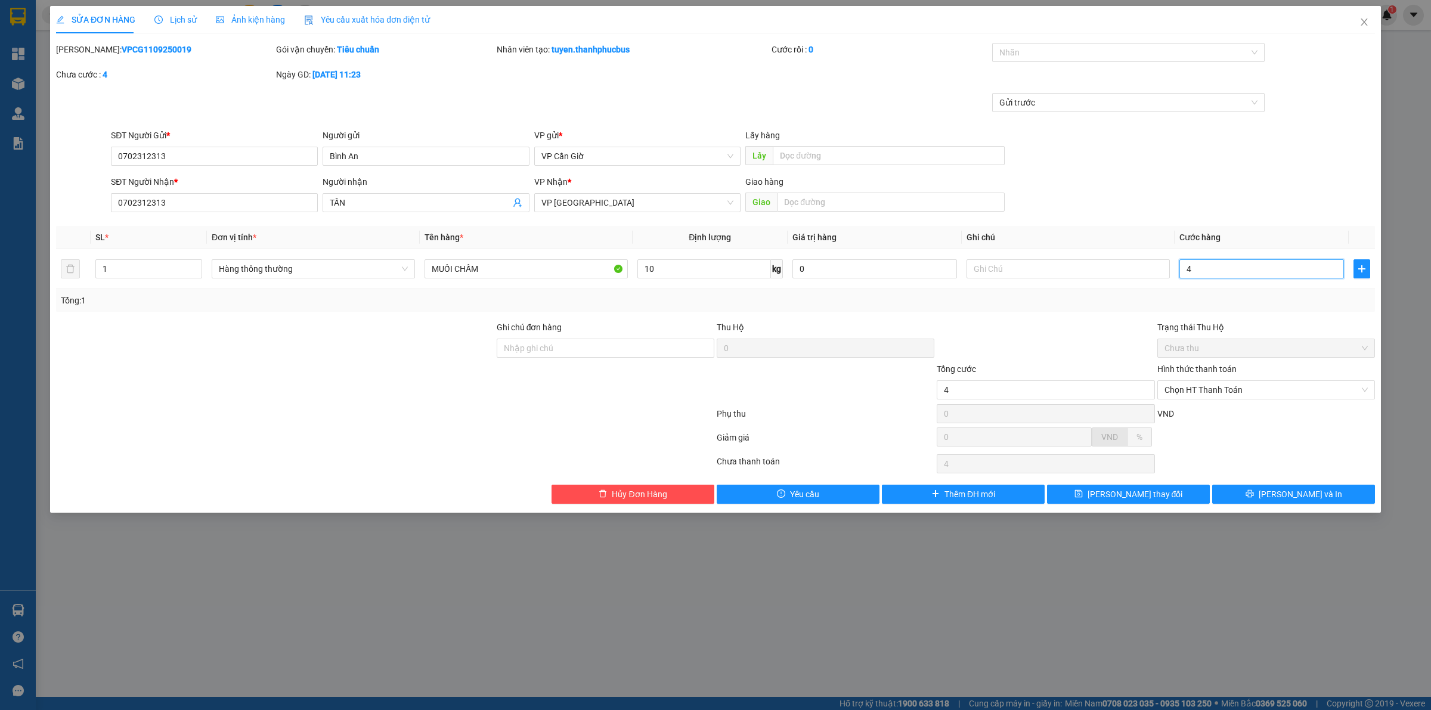
type input "45"
type input "45.000"
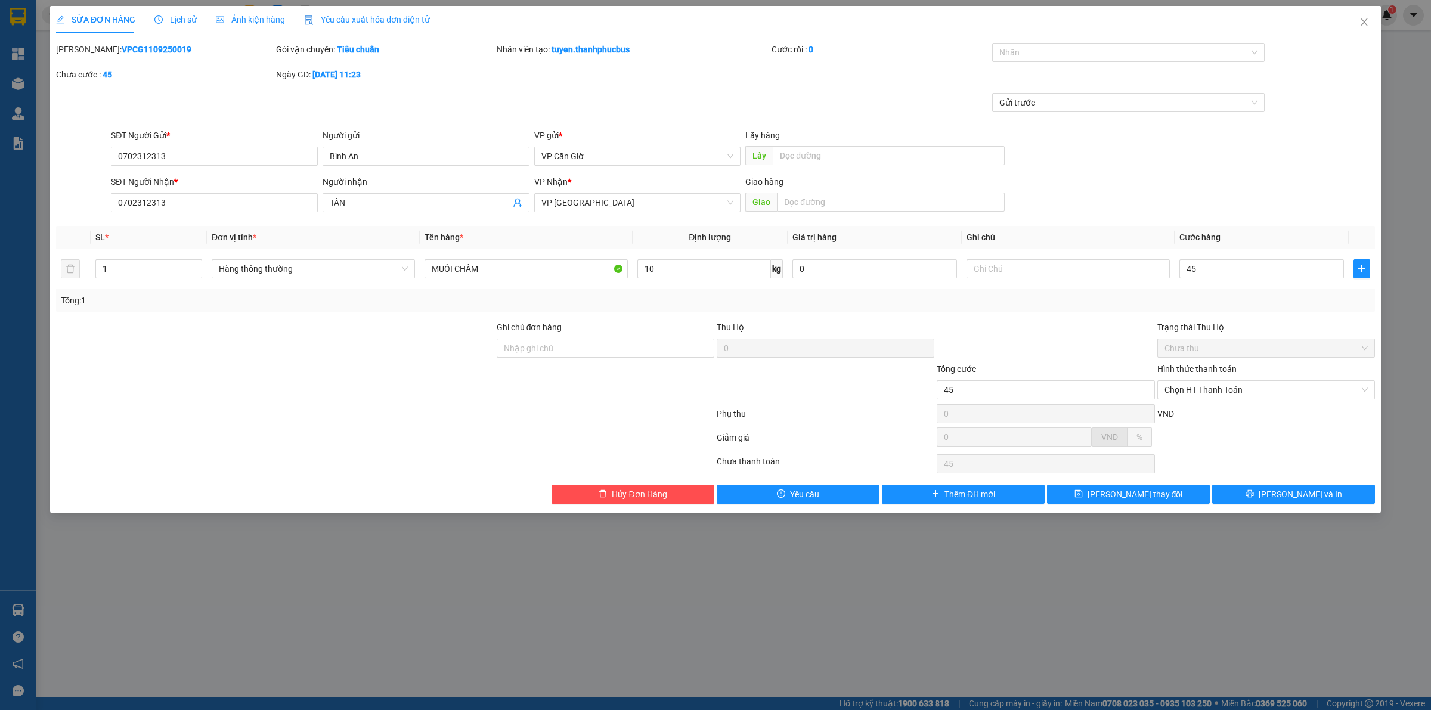
type input "45.000"
click at [1207, 300] on div "Tổng: 1" at bounding box center [715, 300] width 1309 height 13
click at [728, 272] on input "10" at bounding box center [704, 268] width 134 height 19
type input "7"
click at [1067, 359] on div at bounding box center [1045, 342] width 220 height 42
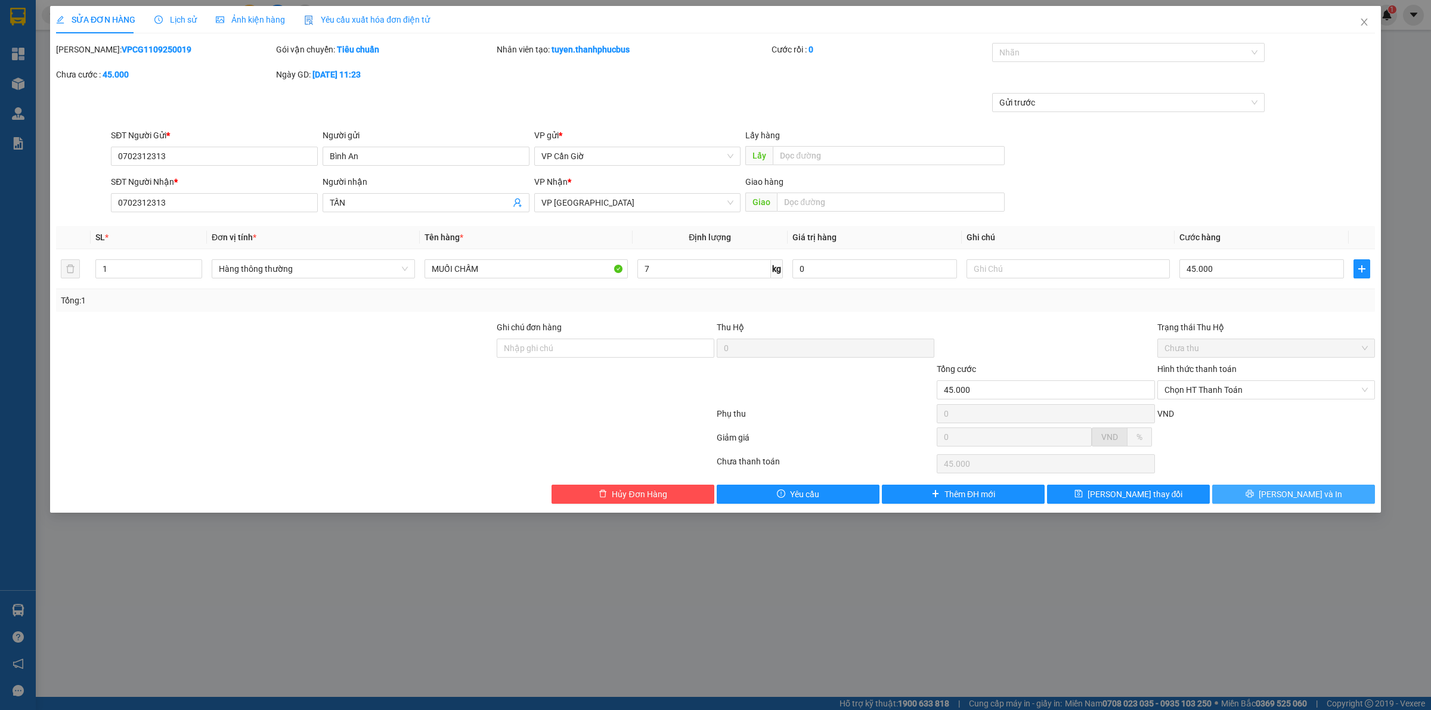
click at [1236, 492] on button "[PERSON_NAME] và In" at bounding box center [1293, 494] width 163 height 19
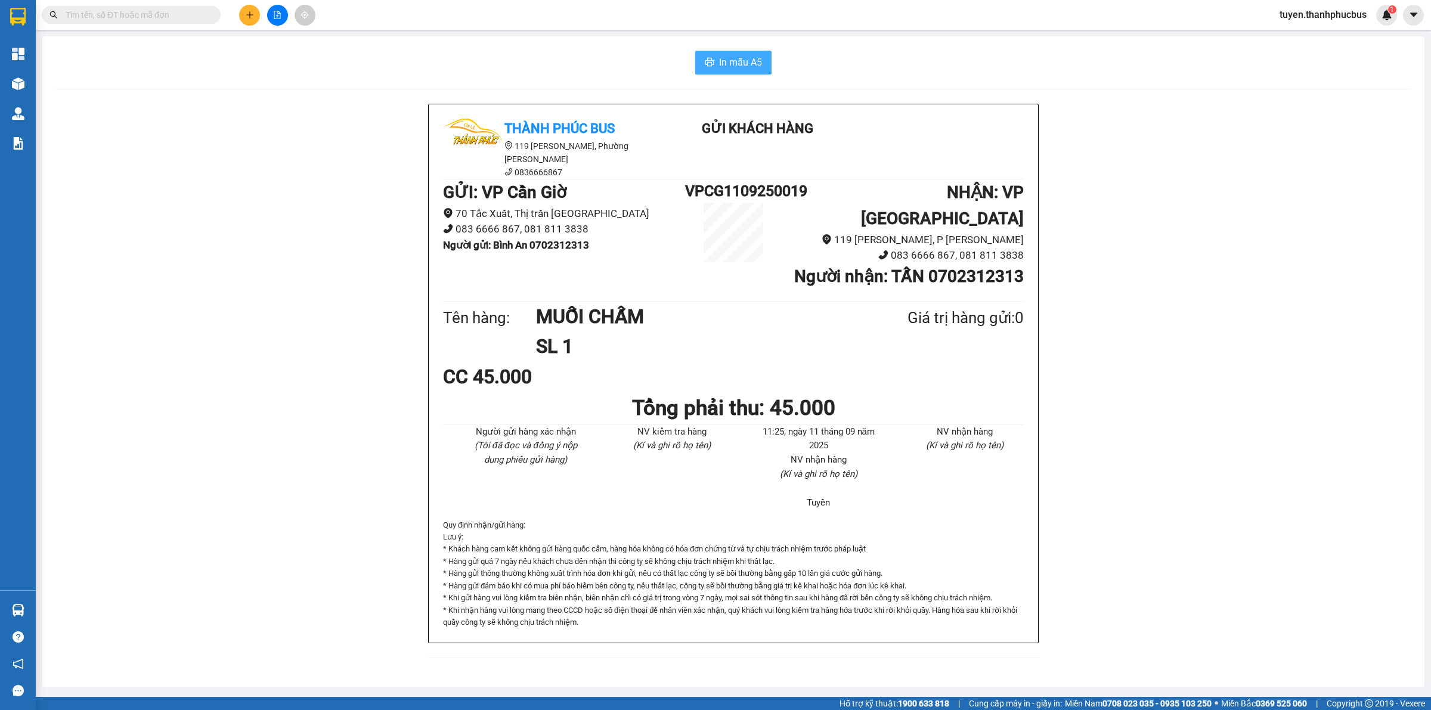
click at [729, 63] on span "In mẫu A5" at bounding box center [740, 62] width 43 height 15
